Goal: Task Accomplishment & Management: Complete application form

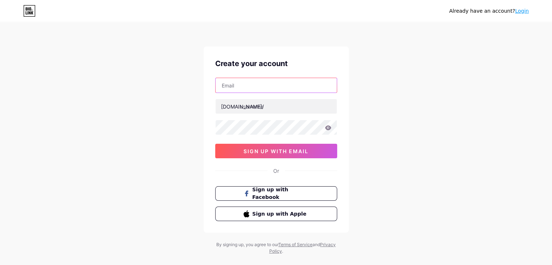
drag, startPoint x: 0, startPoint y: 0, endPoint x: 255, endPoint y: 82, distance: 267.6
click at [255, 82] on input "text" at bounding box center [276, 85] width 121 height 15
type input "[EMAIL_ADDRESS][DOMAIN_NAME]"
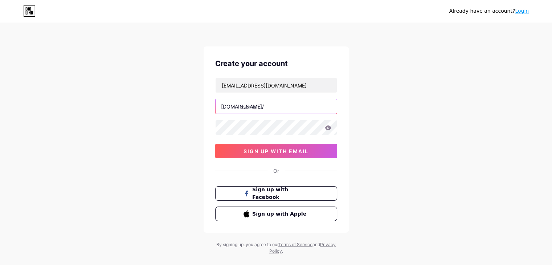
click at [276, 109] on input "text" at bounding box center [276, 106] width 121 height 15
click at [337, 106] on div "Create your account [EMAIL_ADDRESS][DOMAIN_NAME] [DOMAIN_NAME]/ 0cAFcWeA6oLVv3d…" at bounding box center [276, 139] width 145 height 186
click at [334, 107] on div "Create your account [EMAIL_ADDRESS][DOMAIN_NAME] [DOMAIN_NAME]/ 0cAFcWeA6oLVv3d…" at bounding box center [276, 139] width 145 height 186
click at [334, 107] on input "text" at bounding box center [276, 106] width 121 height 15
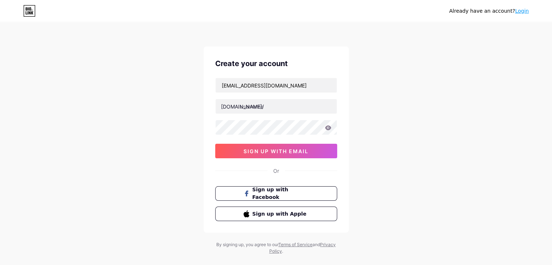
type input "vaxaconstruct"
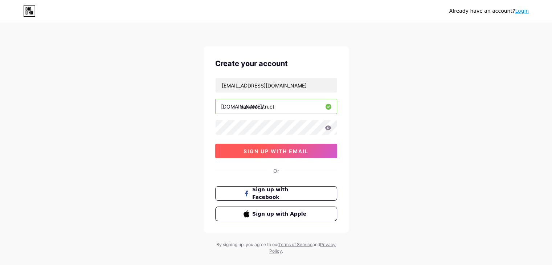
click at [287, 149] on span "sign up with email" at bounding box center [276, 151] width 65 height 6
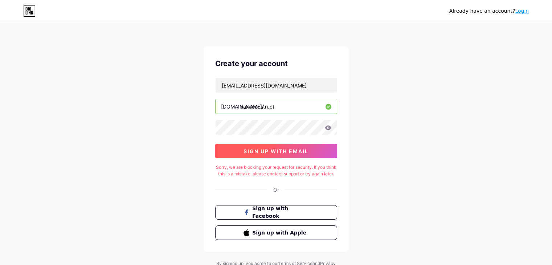
click at [287, 149] on span "sign up with email" at bounding box center [276, 151] width 65 height 6
